Goal: Check status: Check status

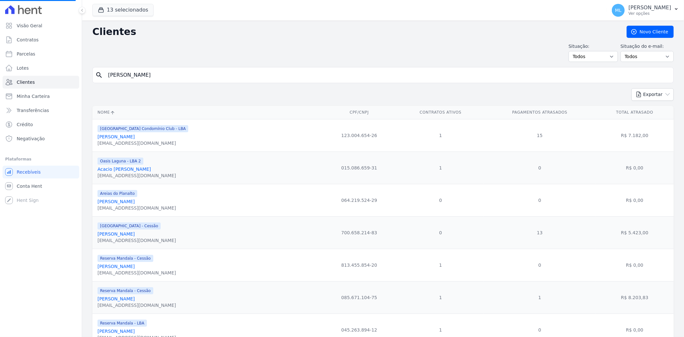
click at [179, 74] on input "[PERSON_NAME]" at bounding box center [387, 75] width 567 height 13
click at [179, 74] on input "search" at bounding box center [387, 75] width 567 height 13
type input "emanoel"
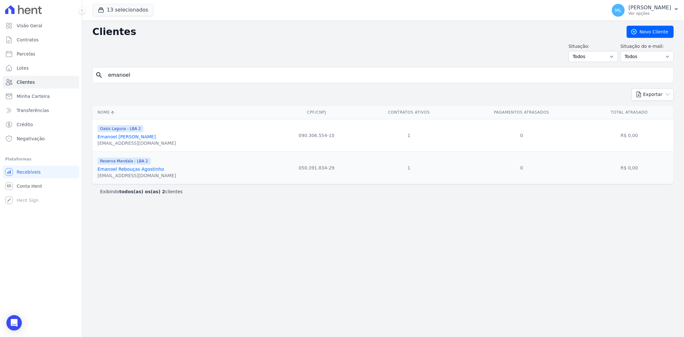
click at [147, 139] on link "Emanoel [PERSON_NAME]" at bounding box center [127, 136] width 58 height 5
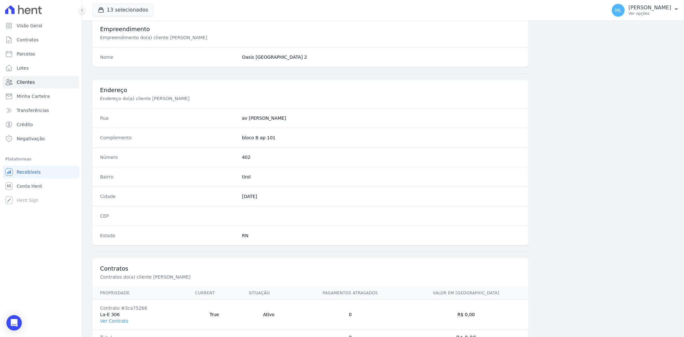
scroll to position [264, 0]
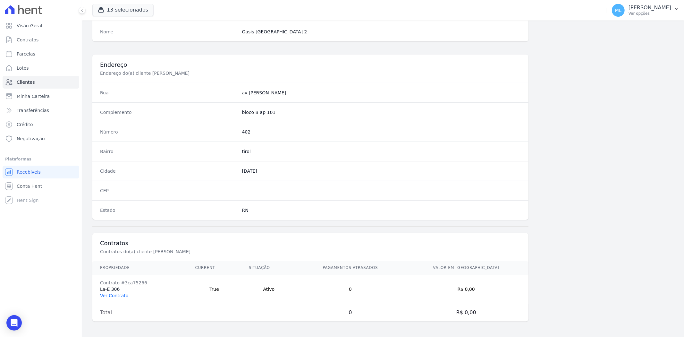
click at [124, 294] on link "Ver Contrato" at bounding box center [114, 295] width 28 height 5
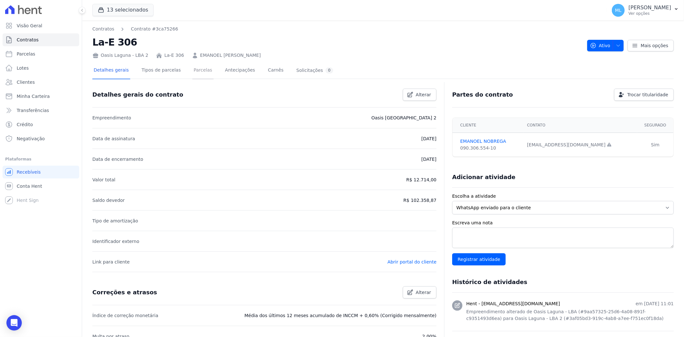
click at [194, 73] on link "Parcelas" at bounding box center [202, 70] width 21 height 17
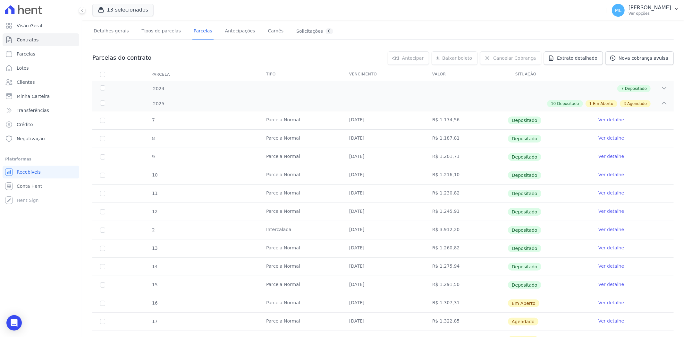
scroll to position [36, 0]
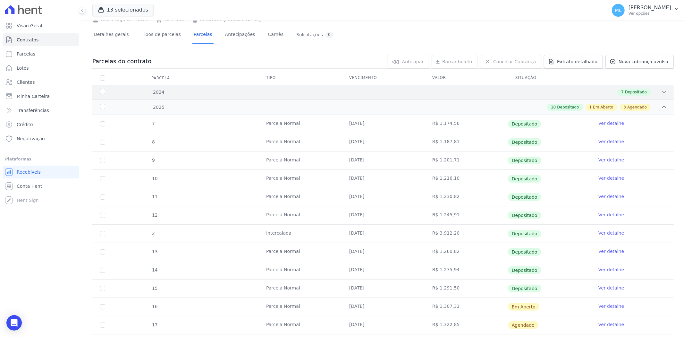
click at [203, 98] on div "2024 7 Depositado" at bounding box center [383, 92] width 582 height 15
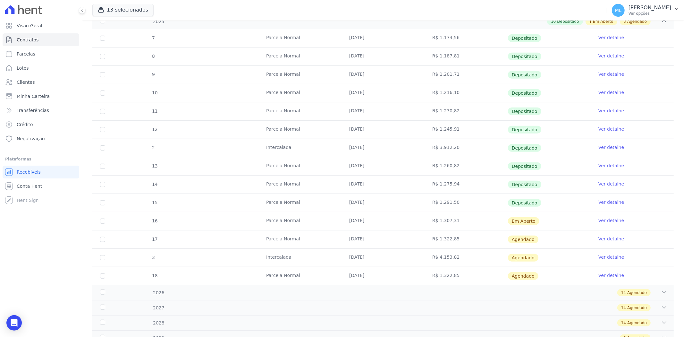
scroll to position [277, 0]
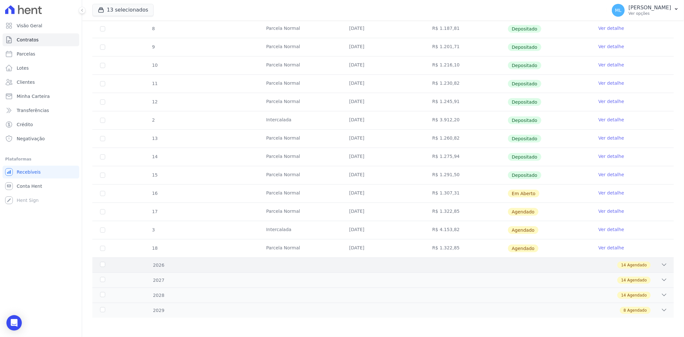
click at [272, 267] on div "14 Agendado" at bounding box center [412, 264] width 512 height 7
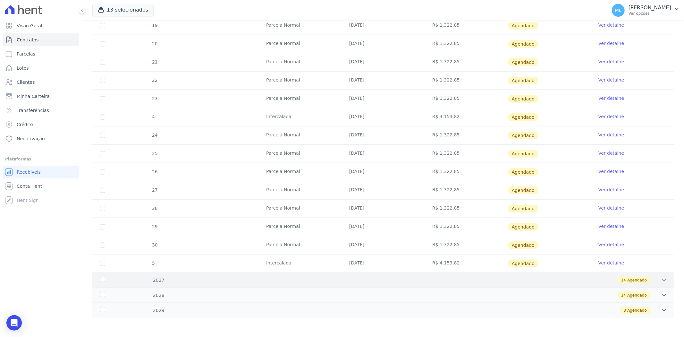
click at [303, 281] on div "14 Agendado" at bounding box center [412, 280] width 512 height 7
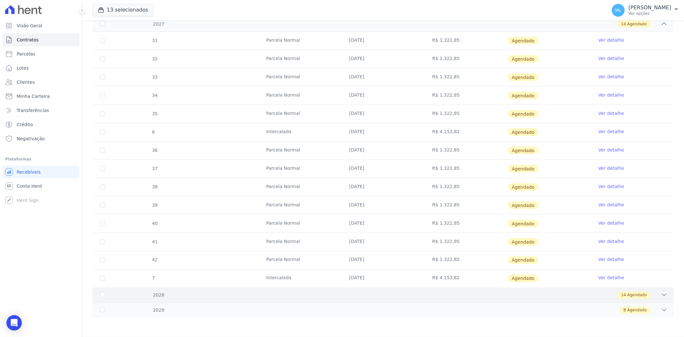
click at [313, 296] on div "14 Agendado" at bounding box center [412, 295] width 512 height 7
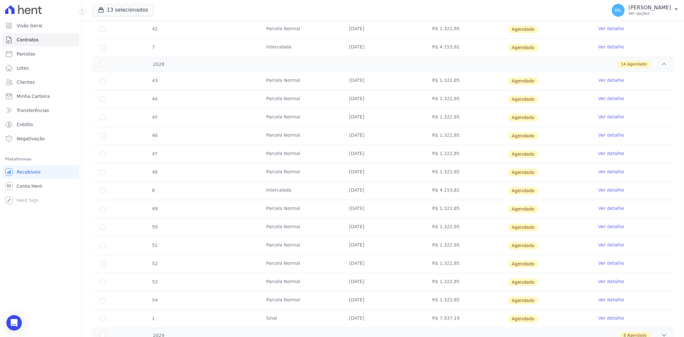
scroll to position [1046, 0]
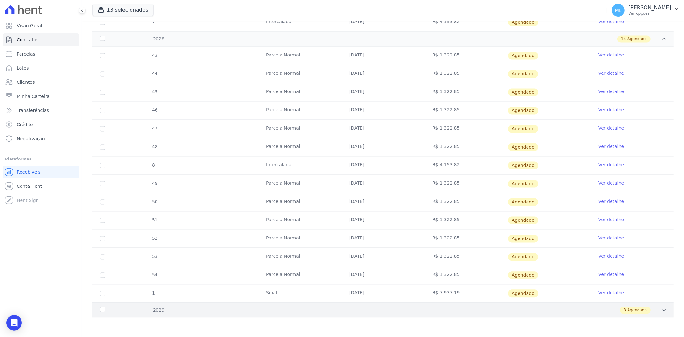
click at [329, 313] on div "8 Agendado" at bounding box center [412, 310] width 512 height 7
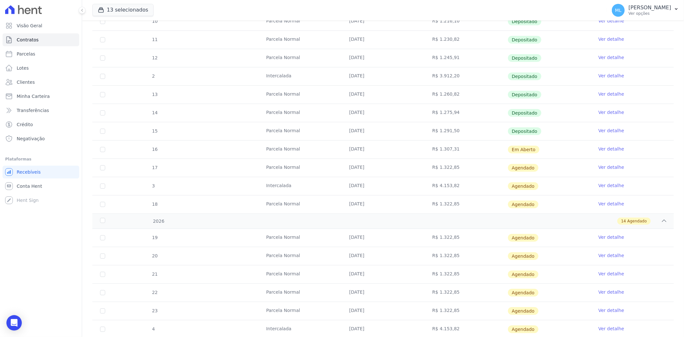
scroll to position [356, 0]
